Goal: Connect with others: Connect with others

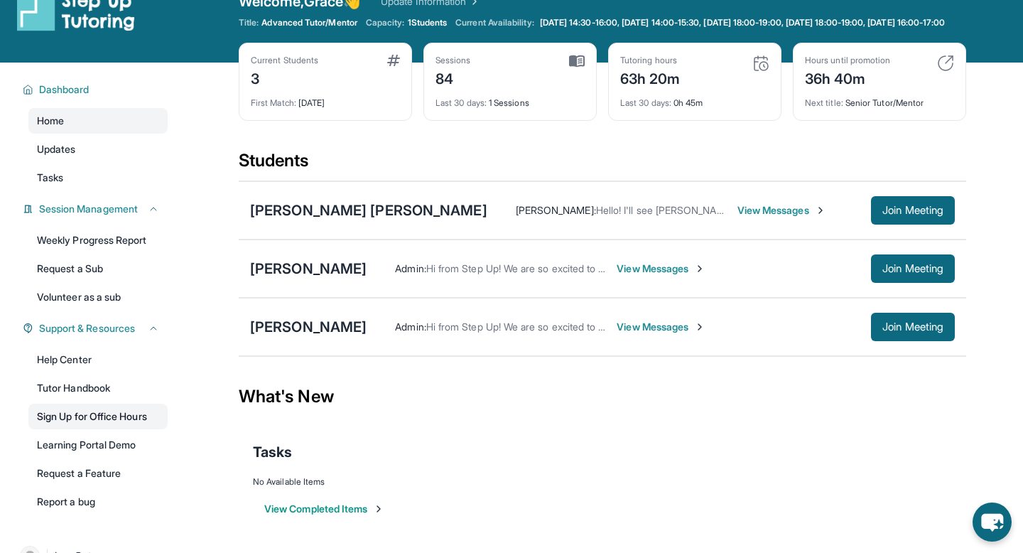
scroll to position [102, 0]
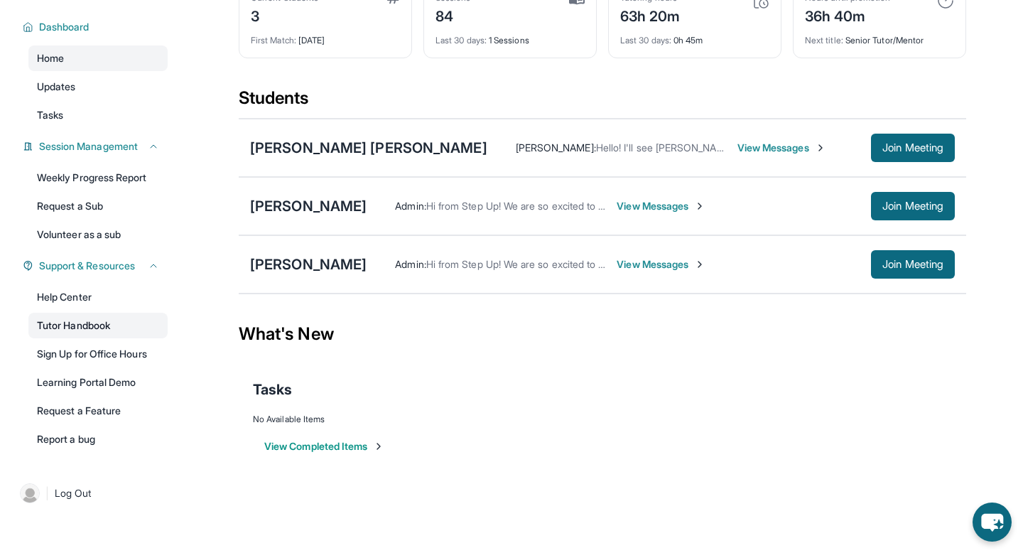
click at [102, 333] on link "Tutor Handbook" at bounding box center [97, 326] width 139 height 26
click at [738, 155] on span "View Messages" at bounding box center [782, 148] width 89 height 14
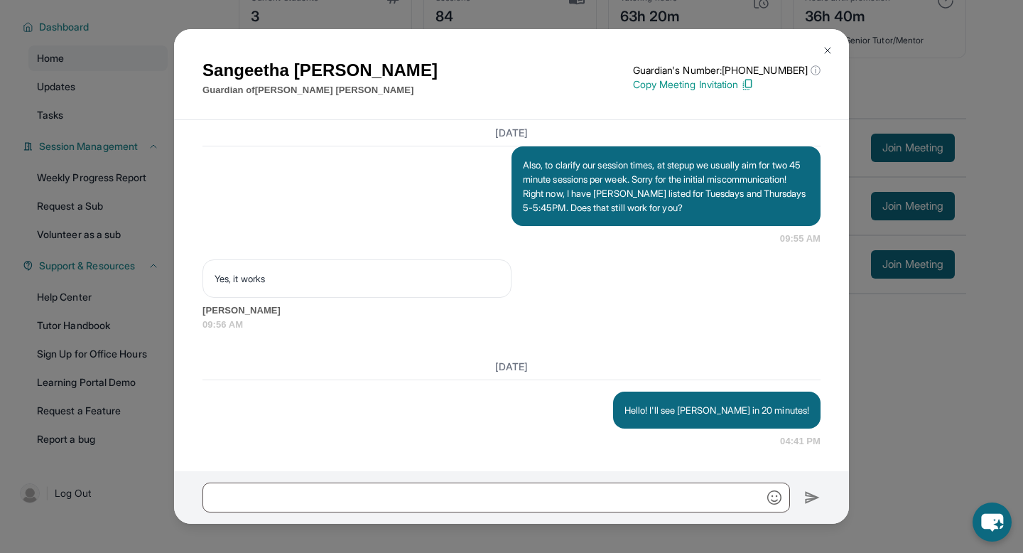
scroll to position [2044, 0]
click at [819, 52] on button at bounding box center [828, 50] width 28 height 28
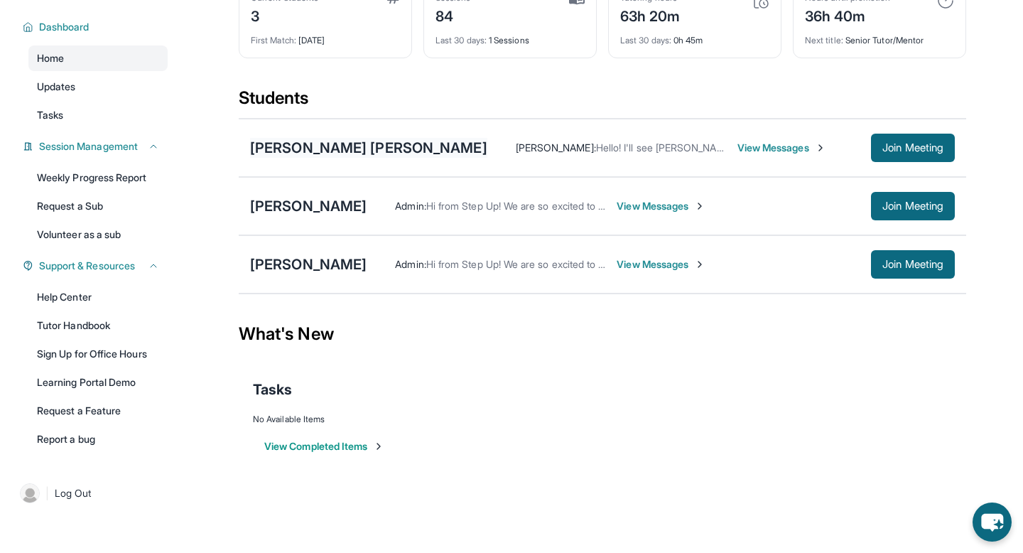
click at [302, 138] on div "[PERSON_NAME] [PERSON_NAME]" at bounding box center [368, 148] width 237 height 20
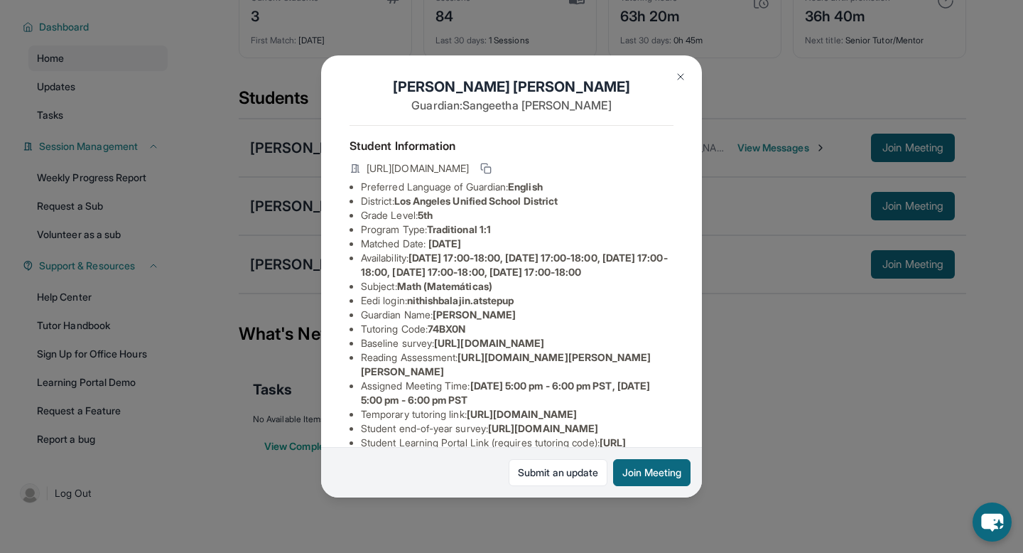
scroll to position [22, 0]
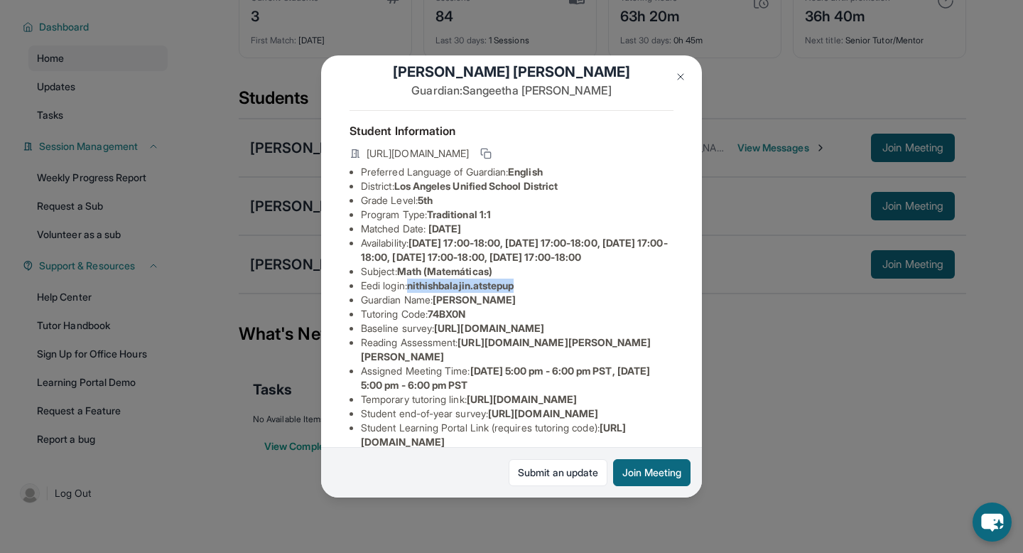
drag, startPoint x: 414, startPoint y: 301, endPoint x: 544, endPoint y: 297, distance: 130.1
click at [544, 293] on li "Eedi login : nithishbalajin.atstepup" at bounding box center [517, 286] width 313 height 14
copy span "nithishbalajin.atstepup"
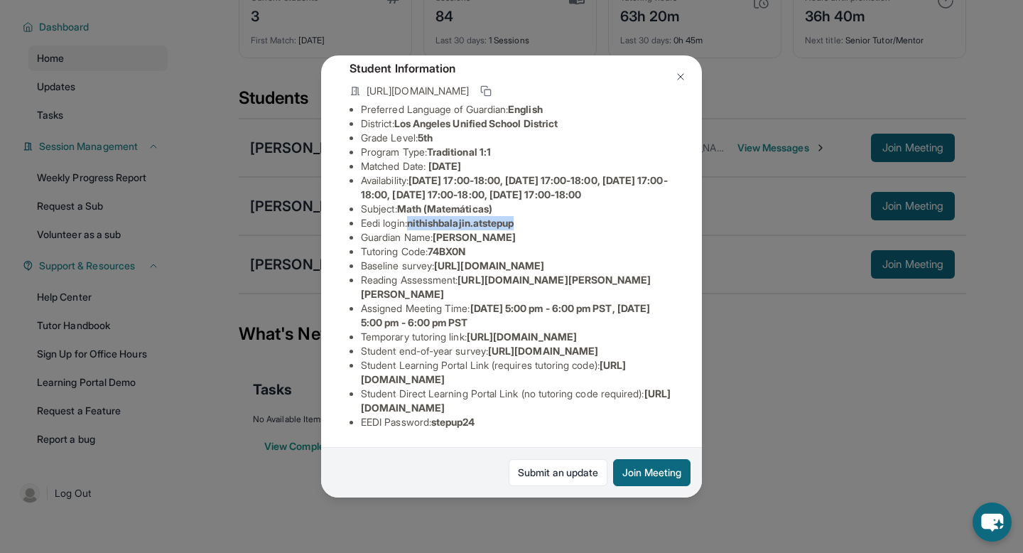
scroll to position [240, 11]
click at [517, 485] on div "Submit an update Join Meeting" at bounding box center [511, 472] width 381 height 50
click at [825, 273] on div "[PERSON_NAME] [PERSON_NAME] Guardian: [PERSON_NAME] Student Information [URL][D…" at bounding box center [511, 276] width 1023 height 553
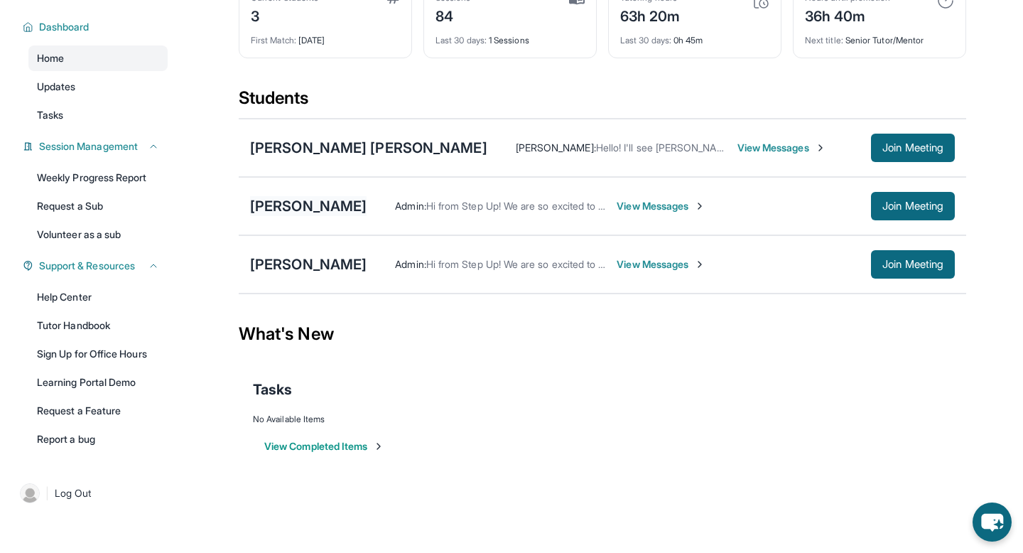
click at [300, 216] on div "[PERSON_NAME]" at bounding box center [308, 206] width 117 height 20
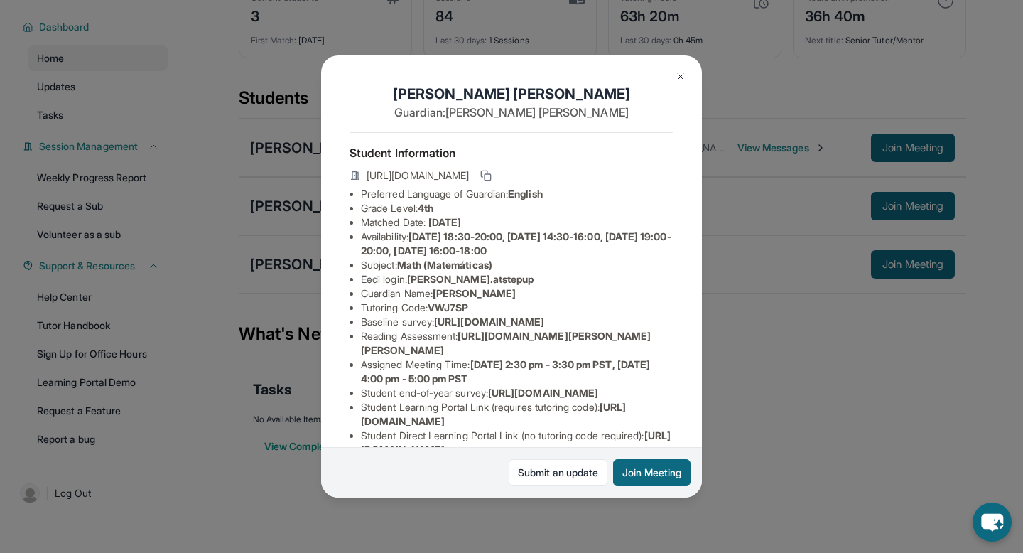
scroll to position [141, 0]
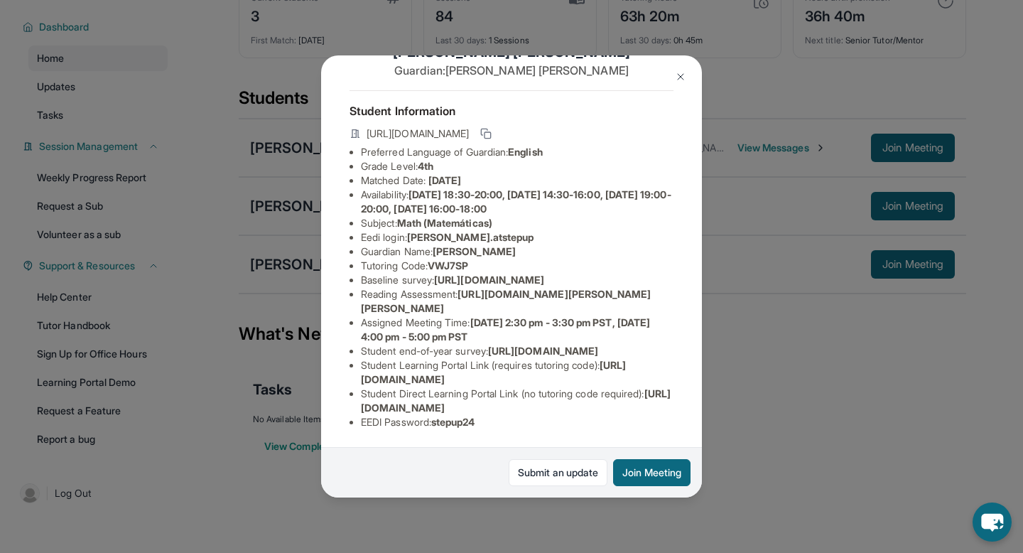
click at [821, 374] on div "[PERSON_NAME] Guardian: [PERSON_NAME] Student Information [URL][DOMAIN_NAME] Pr…" at bounding box center [511, 276] width 1023 height 553
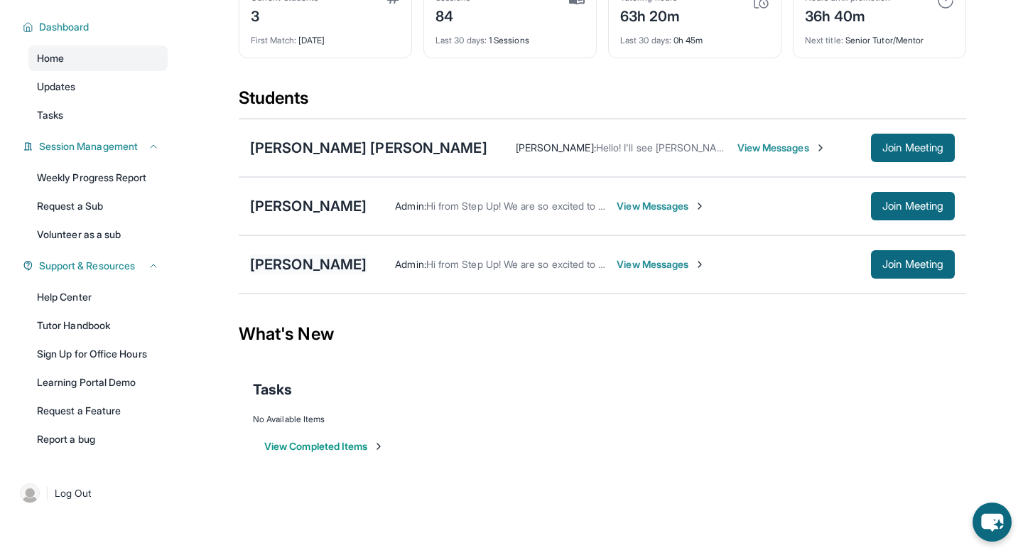
click at [284, 274] on div "[PERSON_NAME]" at bounding box center [308, 264] width 117 height 20
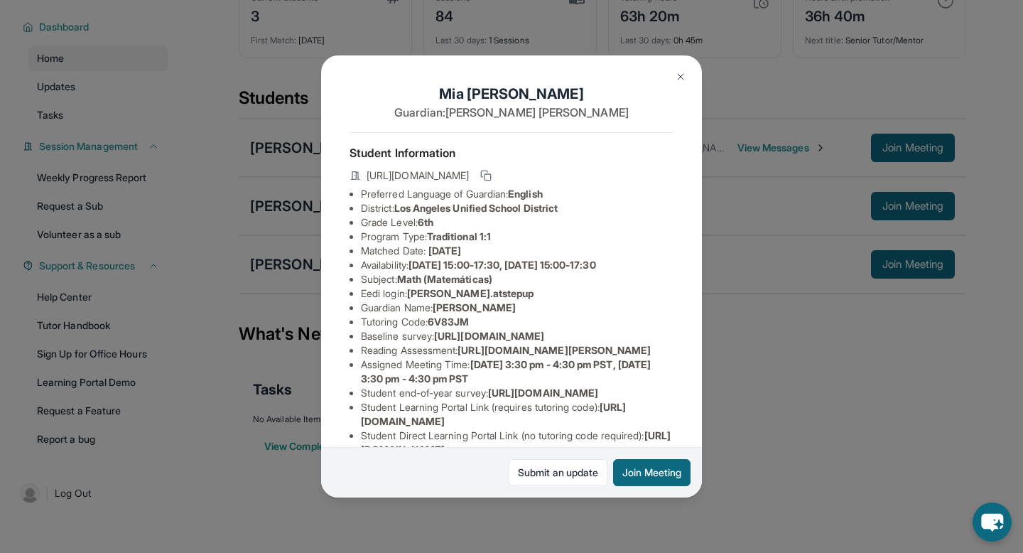
scroll to position [169, 0]
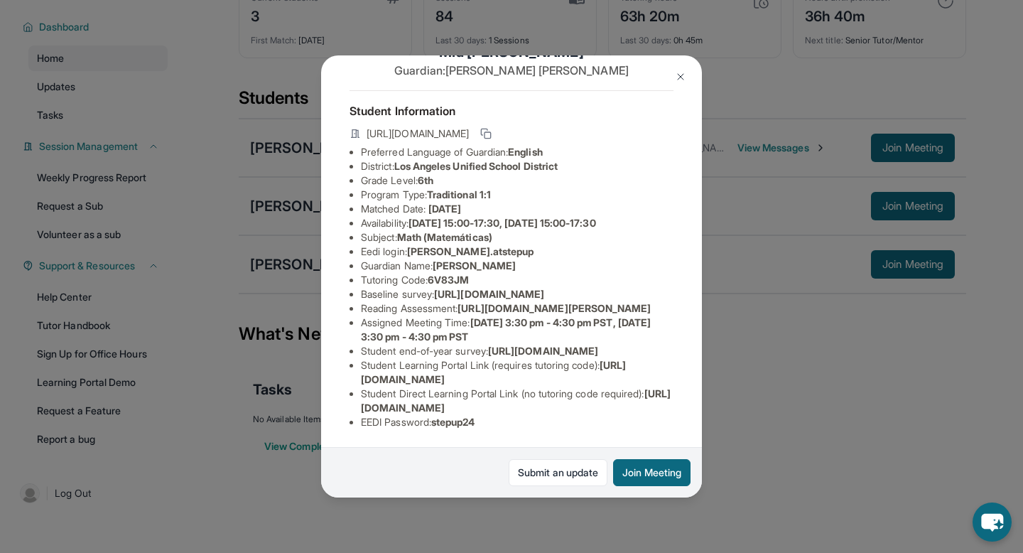
click at [786, 464] on div "[PERSON_NAME] Guardian: [PERSON_NAME] Student Information [URL][DOMAIN_NAME] Pr…" at bounding box center [511, 276] width 1023 height 553
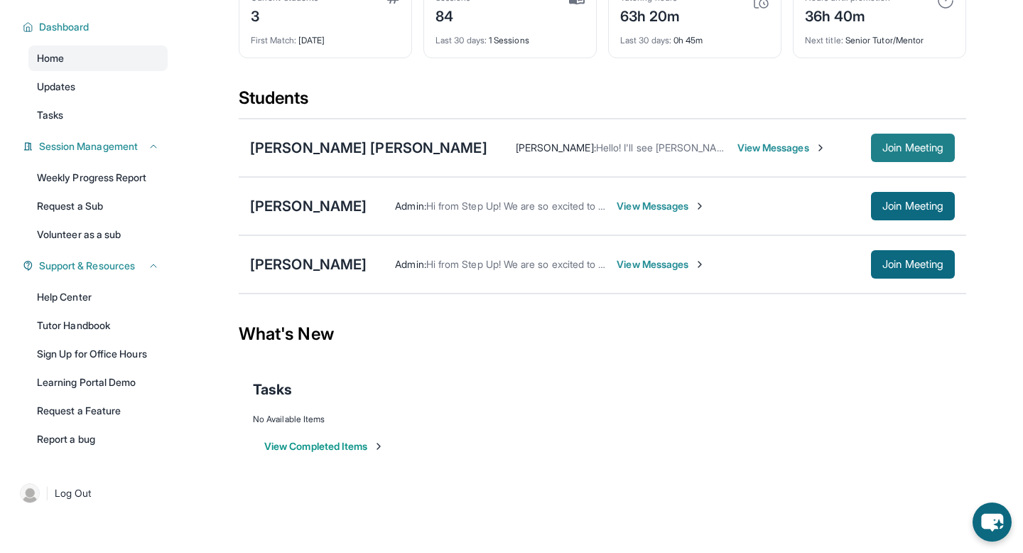
click at [898, 152] on span "Join Meeting" at bounding box center [913, 148] width 61 height 9
